Goal: Navigation & Orientation: Find specific page/section

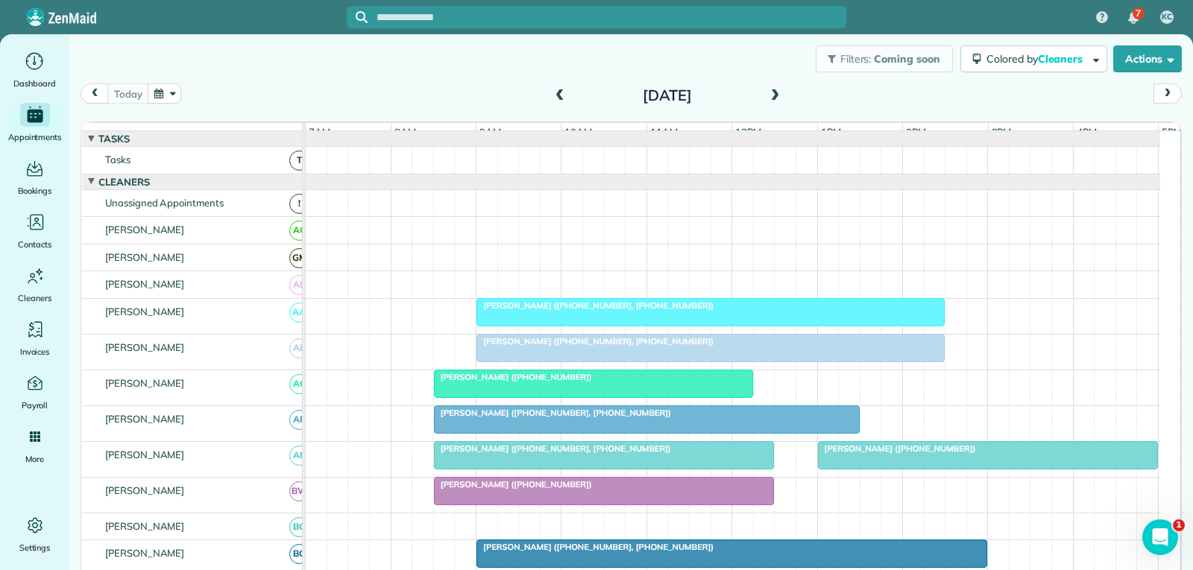
click at [675, 326] on div at bounding box center [710, 312] width 467 height 27
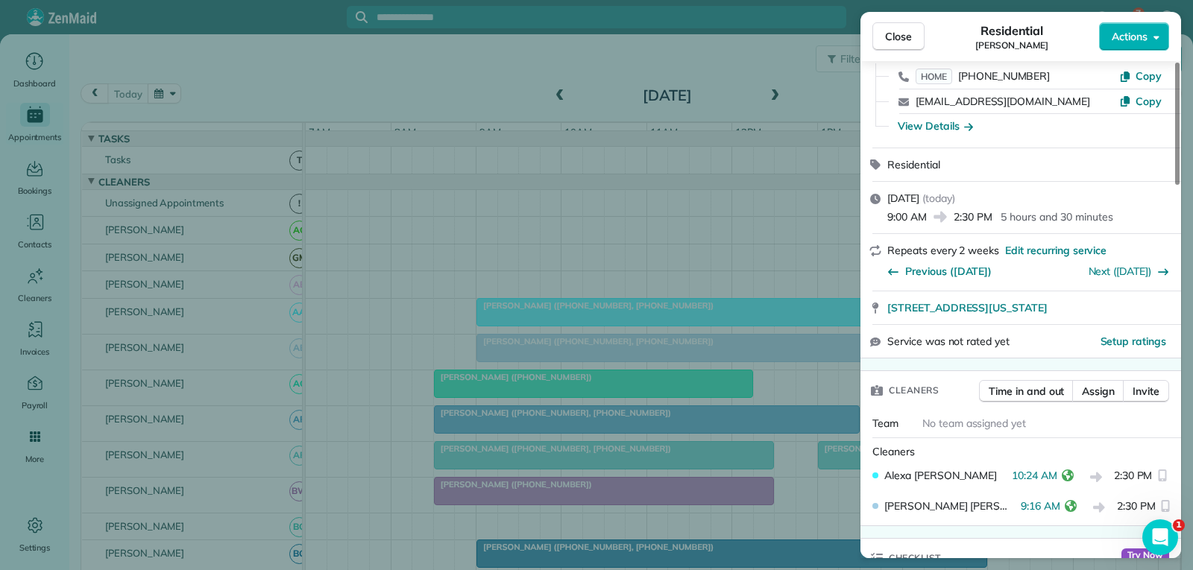
scroll to position [149, 0]
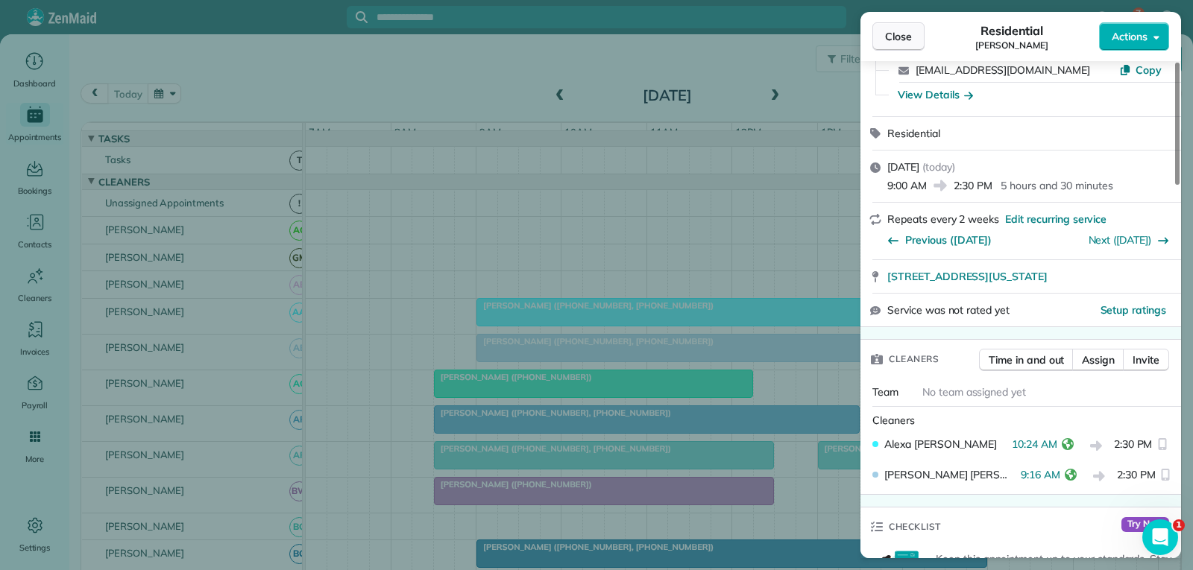
click at [908, 38] on span "Close" at bounding box center [898, 36] width 27 height 15
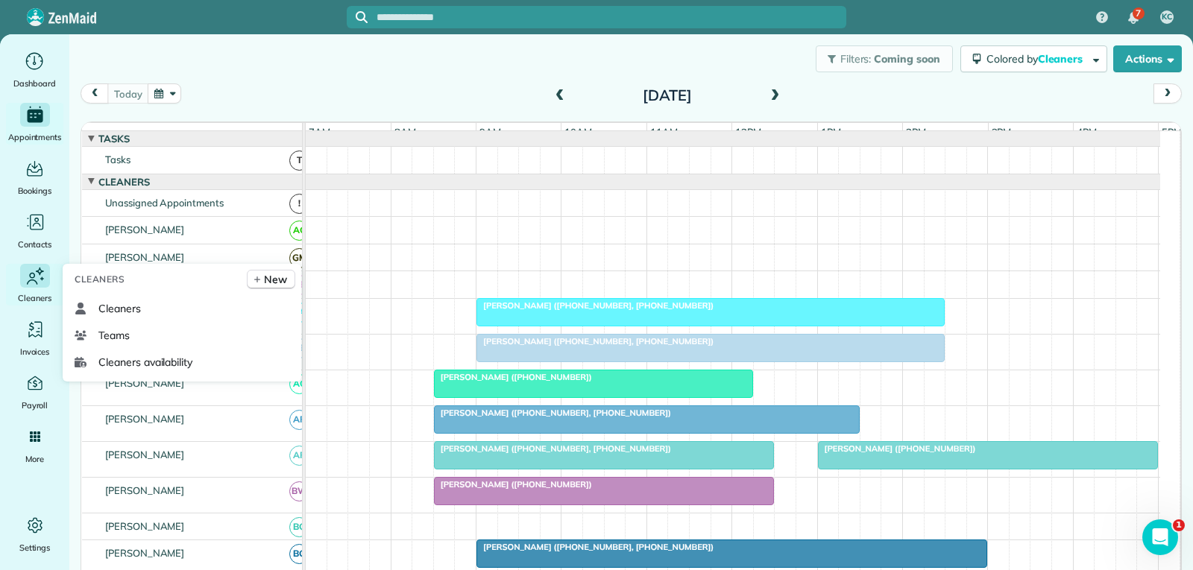
click at [39, 285] on icon "Main" at bounding box center [35, 276] width 22 height 23
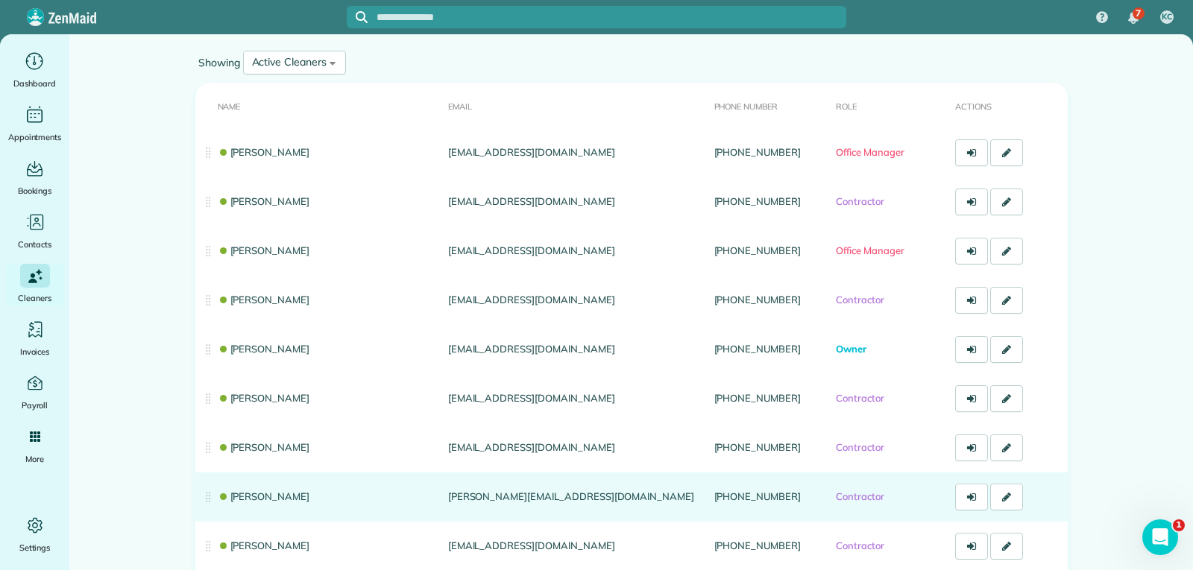
scroll to position [149, 0]
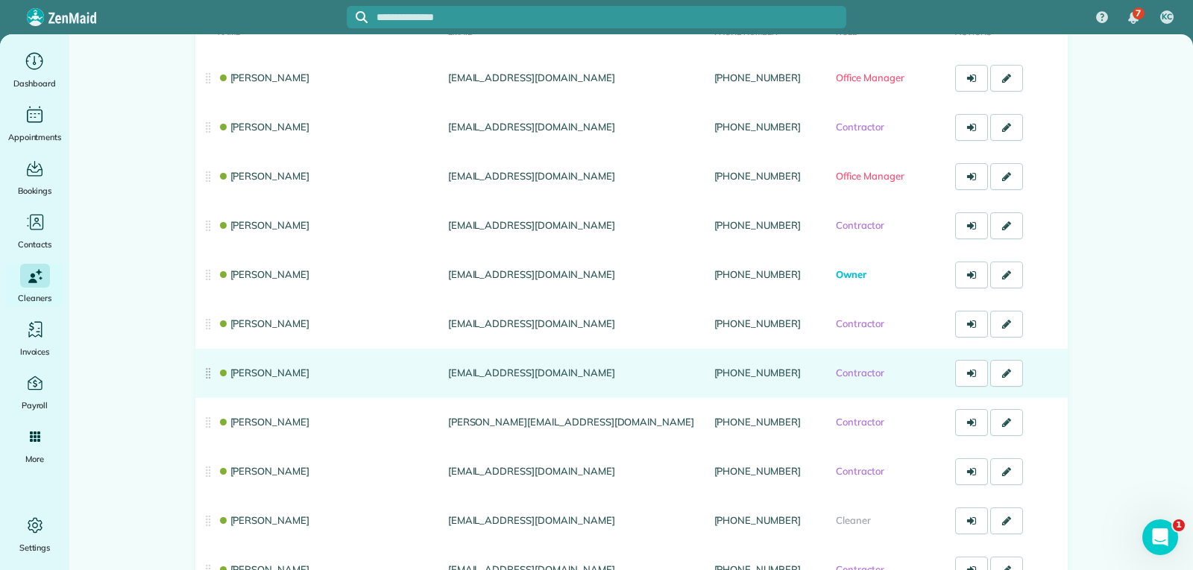
click at [277, 368] on link "[PERSON_NAME]" at bounding box center [264, 373] width 92 height 12
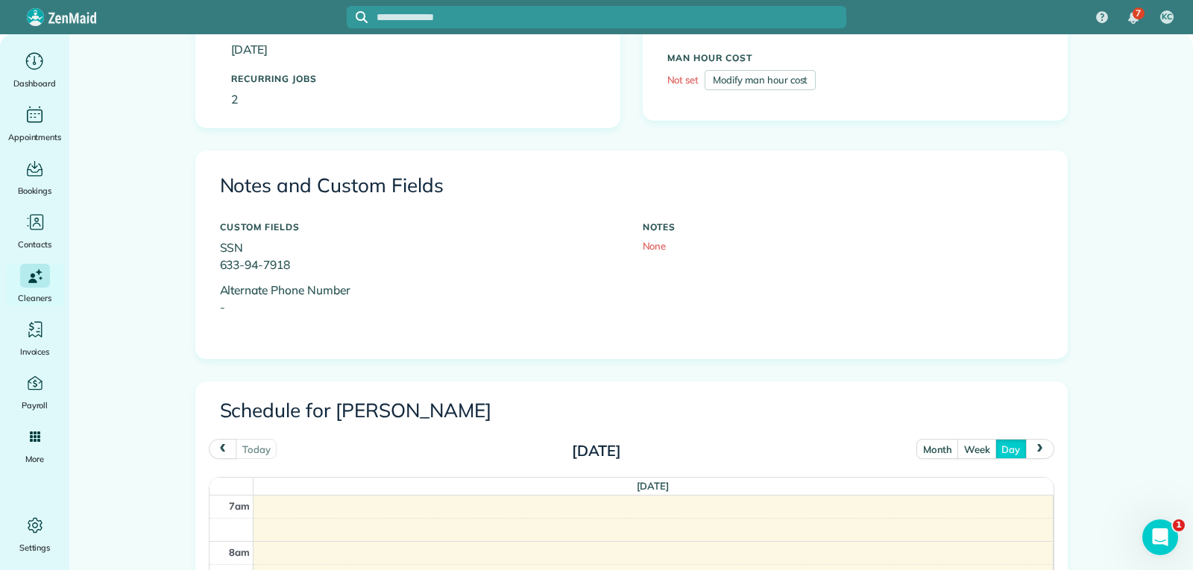
scroll to position [298, 0]
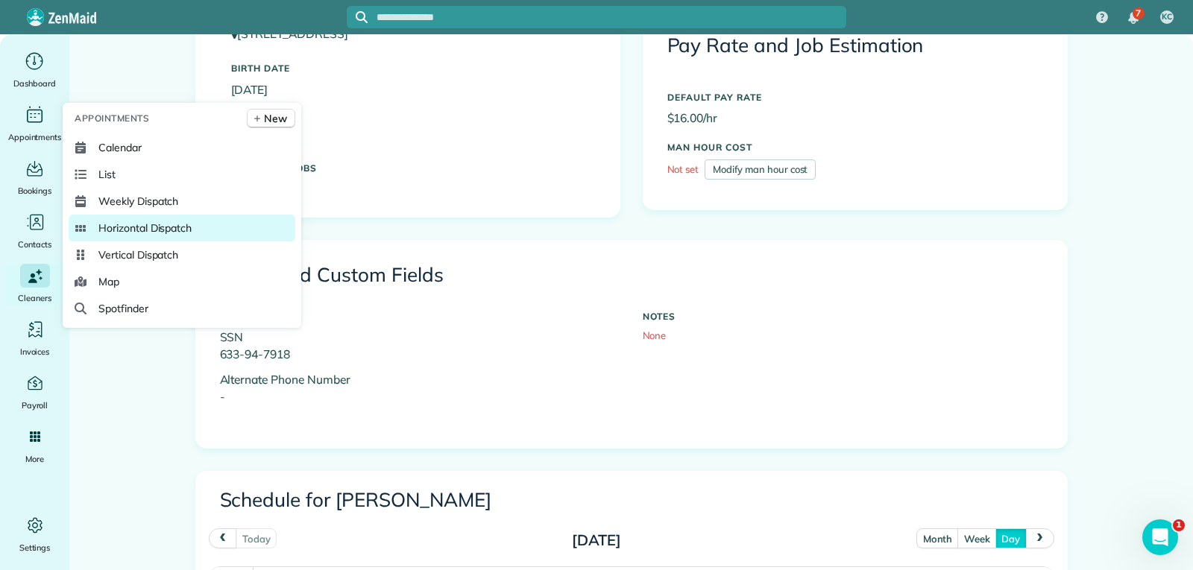
click at [137, 232] on span "Horizontal Dispatch" at bounding box center [144, 228] width 93 height 15
